Goal: Find specific page/section: Find specific page/section

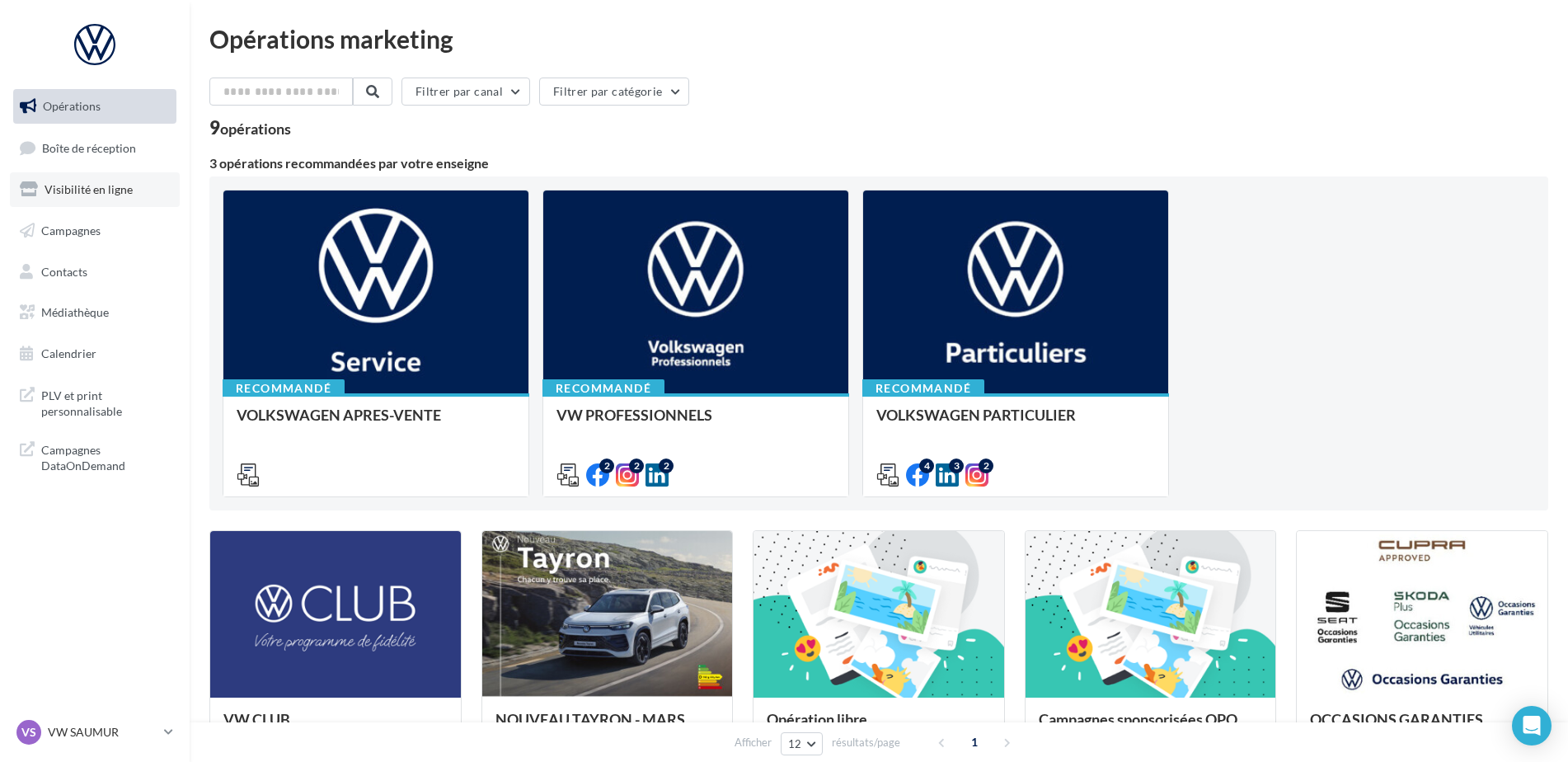
click at [140, 199] on link "Visibilité en ligne" at bounding box center [94, 189] width 170 height 34
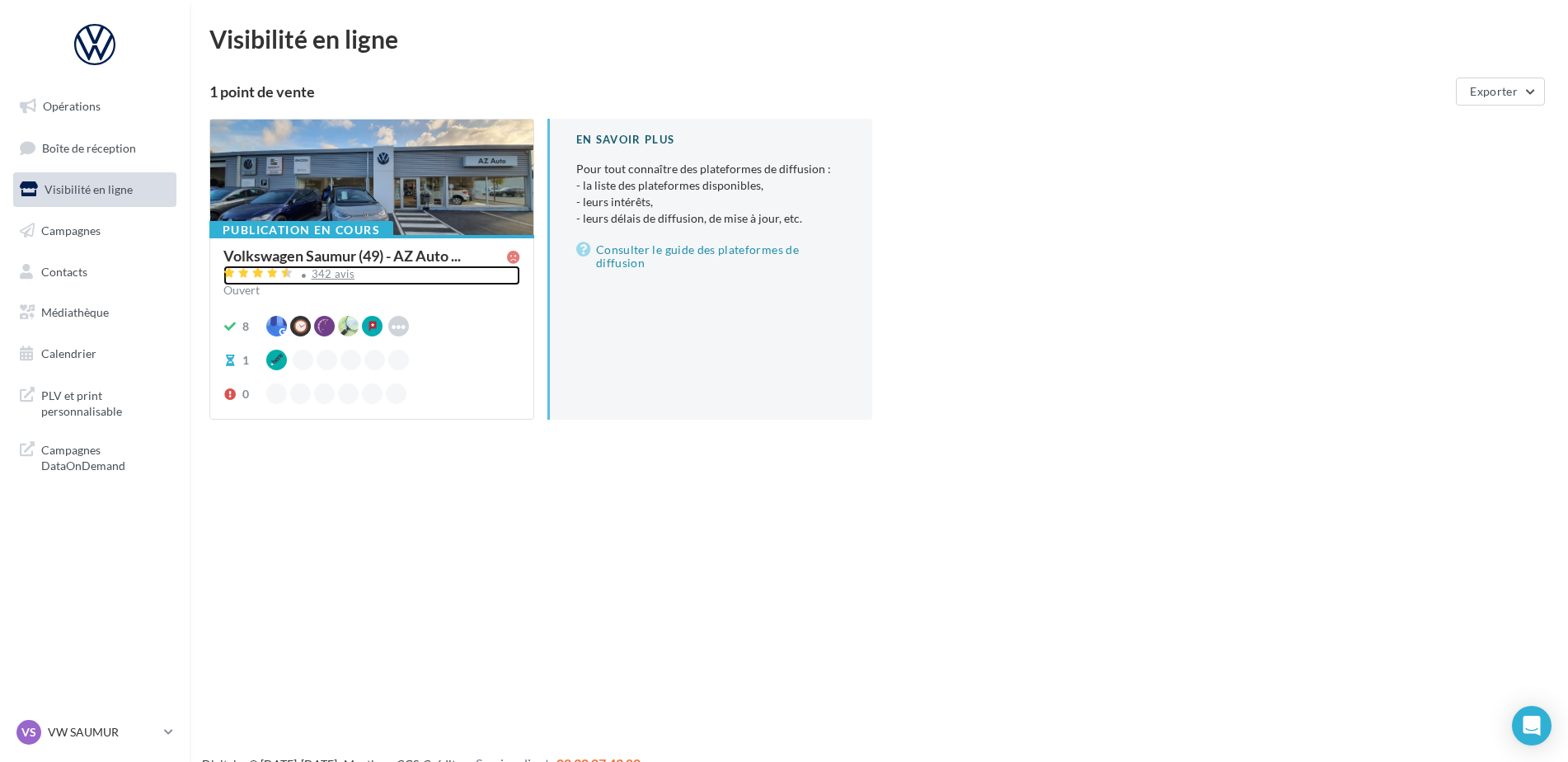
click at [326, 265] on div "342 avis" at bounding box center [371, 275] width 297 height 20
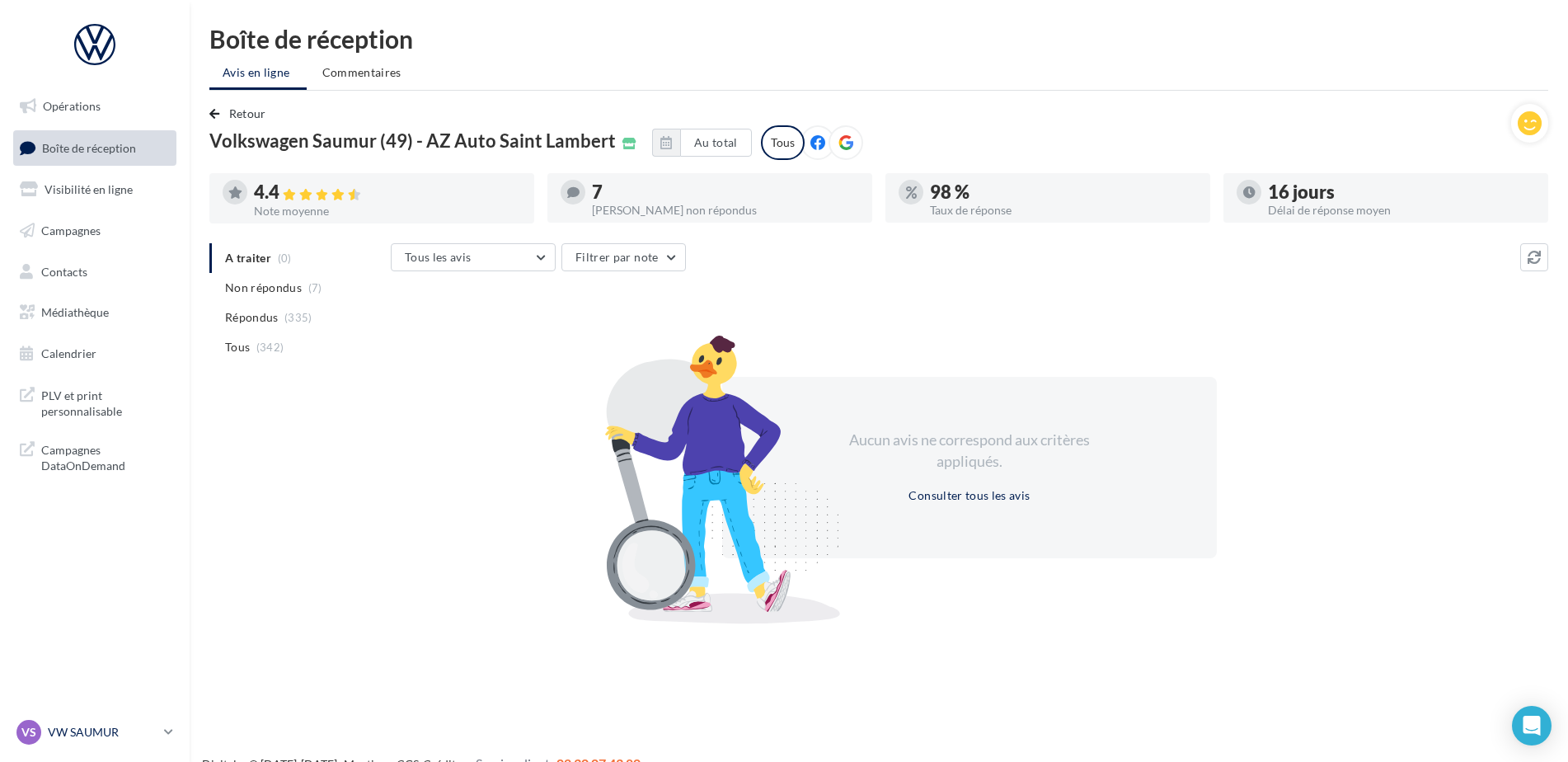
click at [124, 726] on p "VW SAUMUR" at bounding box center [102, 732] width 110 height 17
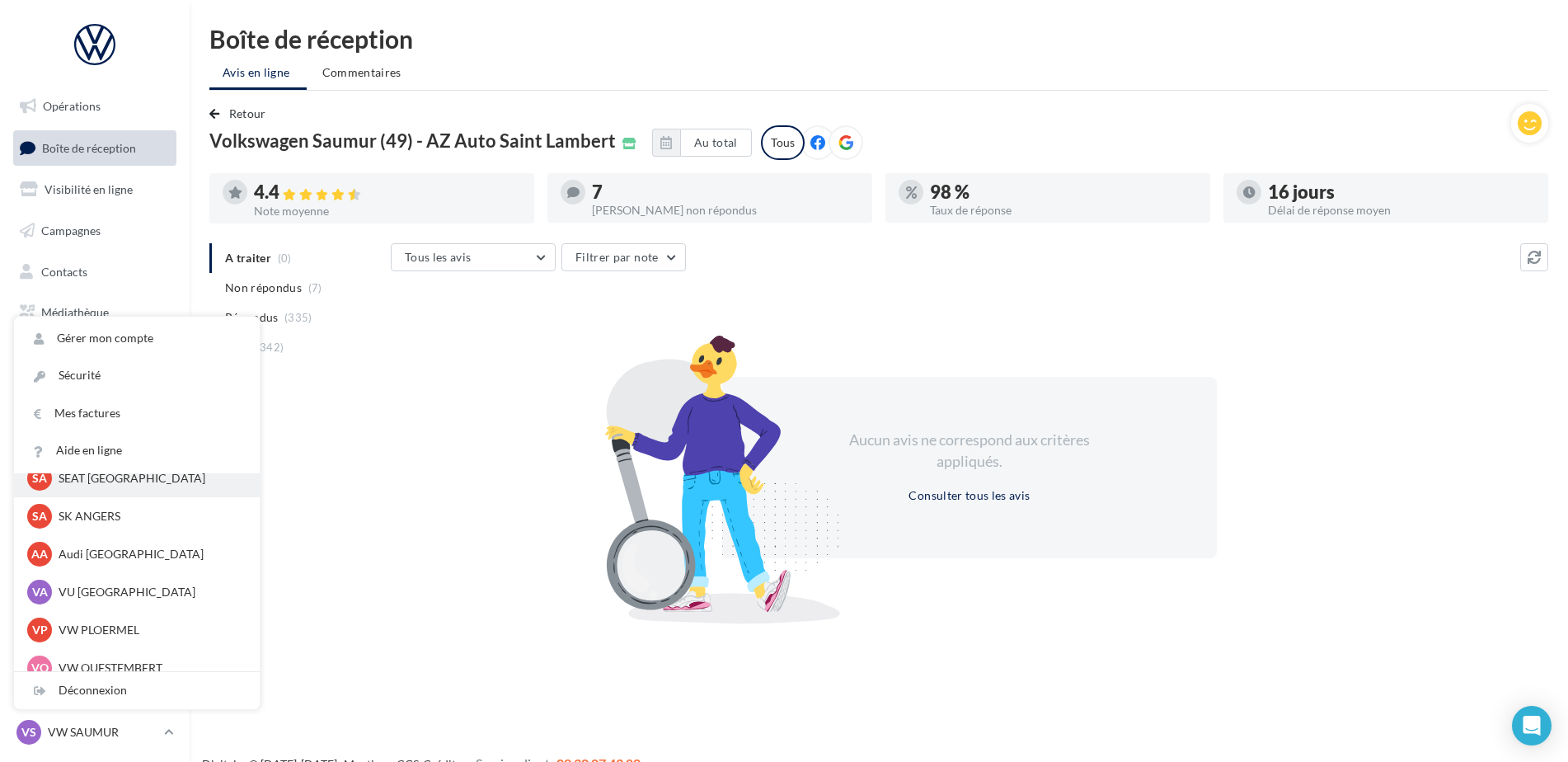
scroll to position [151, 0]
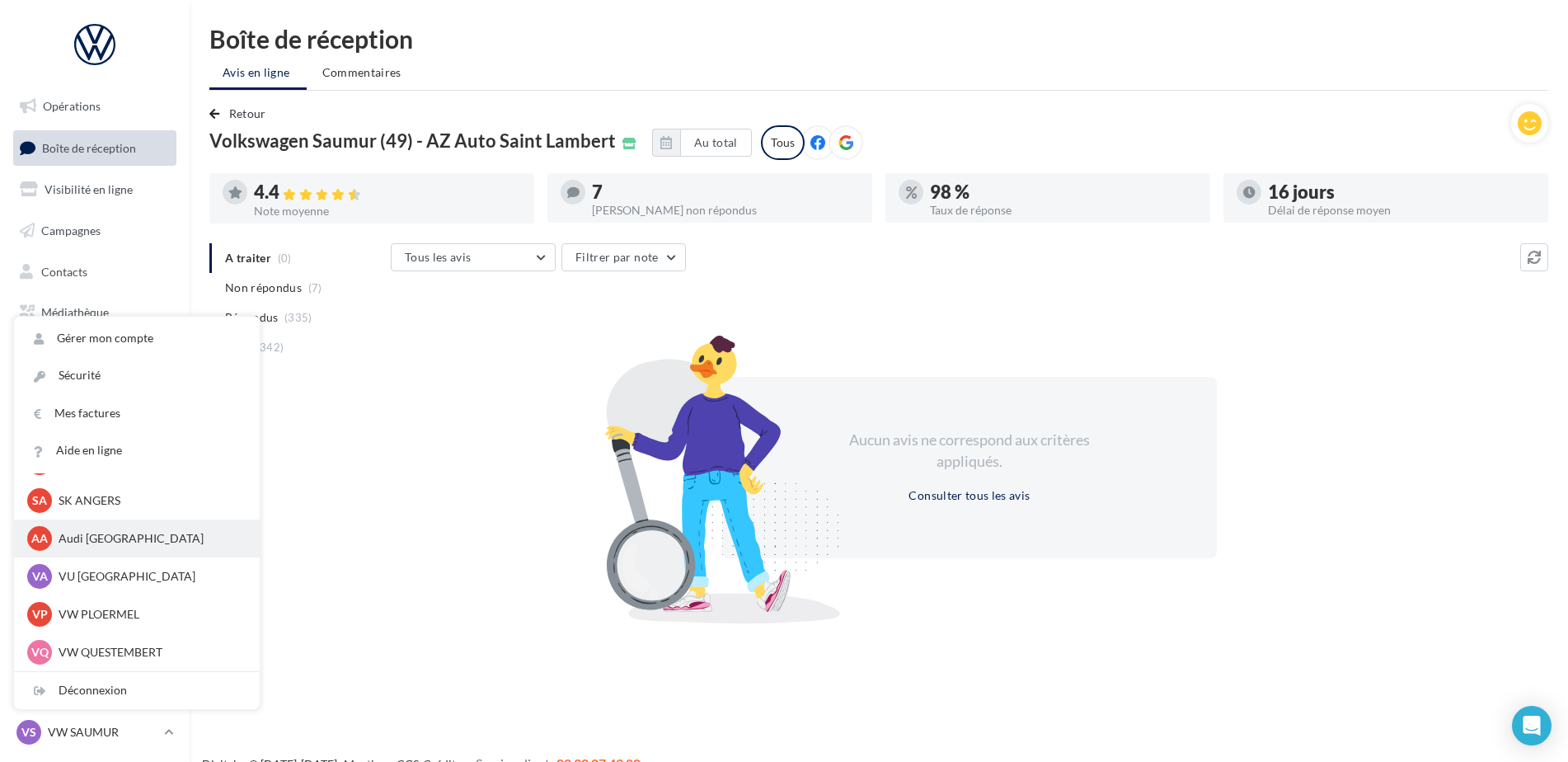
click at [91, 541] on p "Audi ANGERS" at bounding box center [149, 539] width 181 height 17
